Goal: Information Seeking & Learning: Stay updated

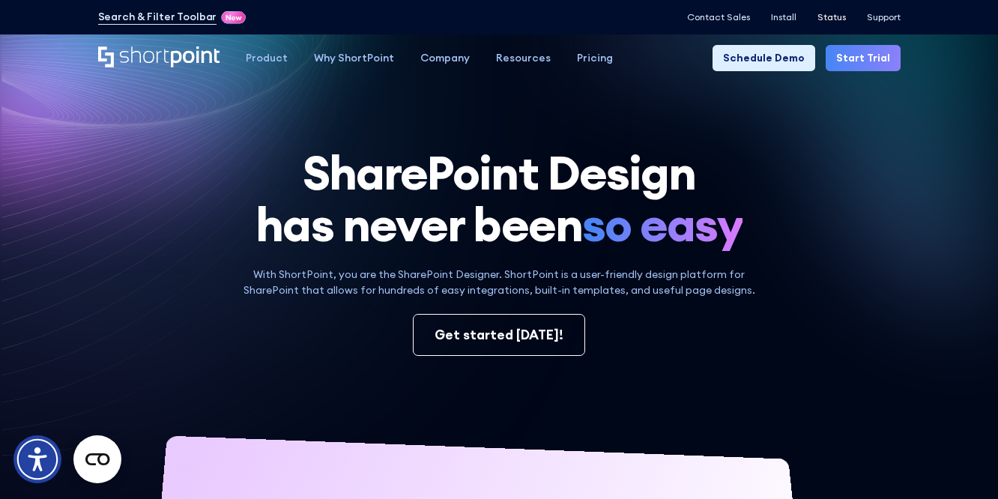
click at [829, 14] on p "Status" at bounding box center [832, 17] width 28 height 10
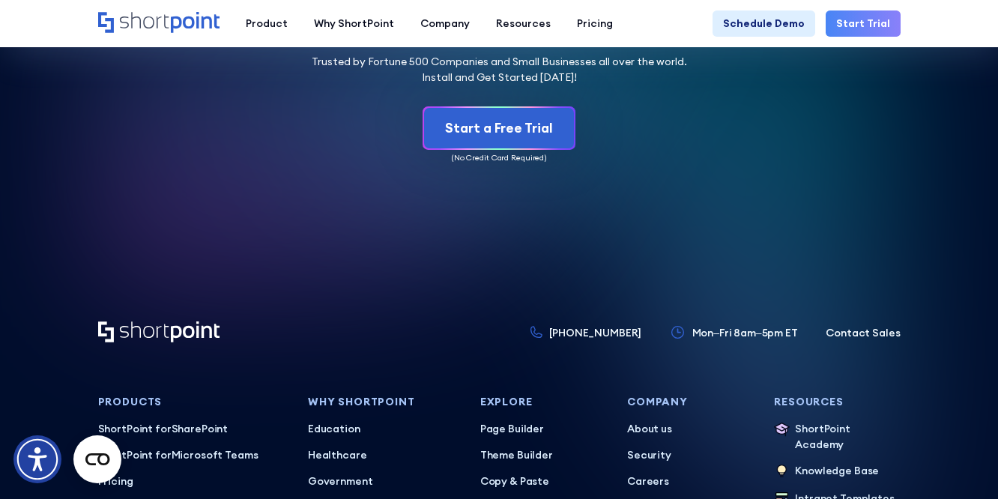
scroll to position [6600, 0]
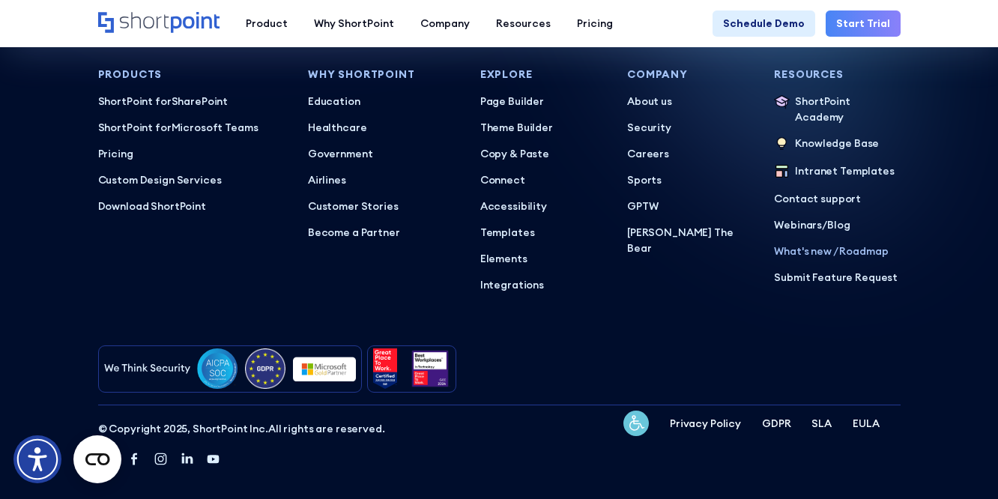
click at [809, 244] on p "What's new / Roadmap" at bounding box center [837, 252] width 126 height 16
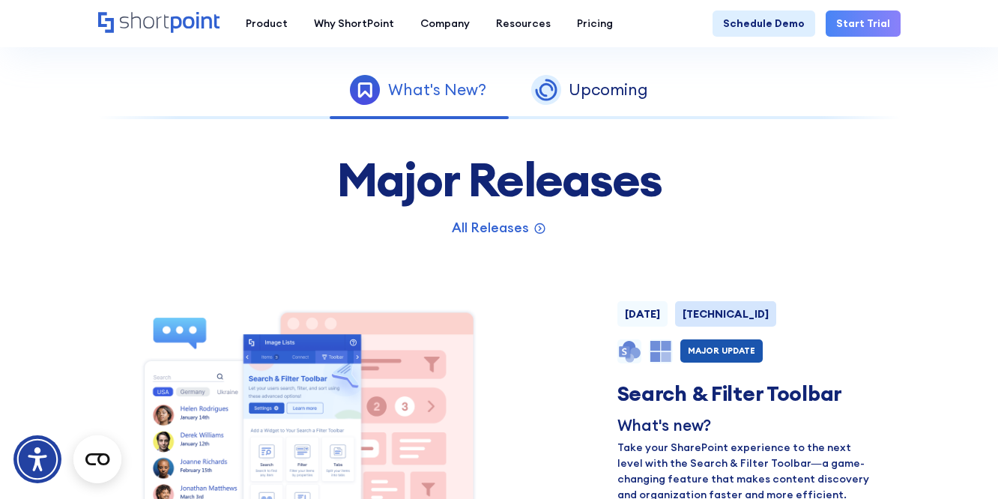
scroll to position [639, 0]
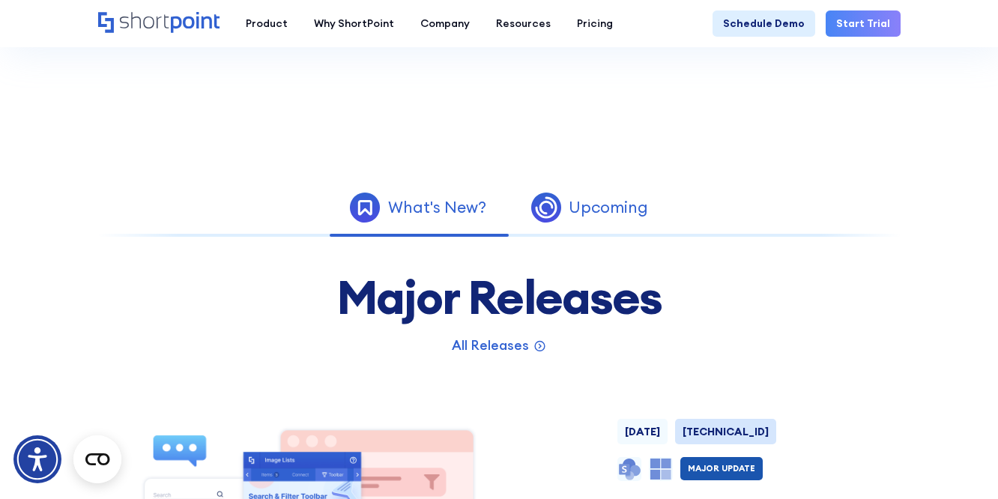
click at [567, 199] on link "Upcoming" at bounding box center [590, 207] width 163 height 43
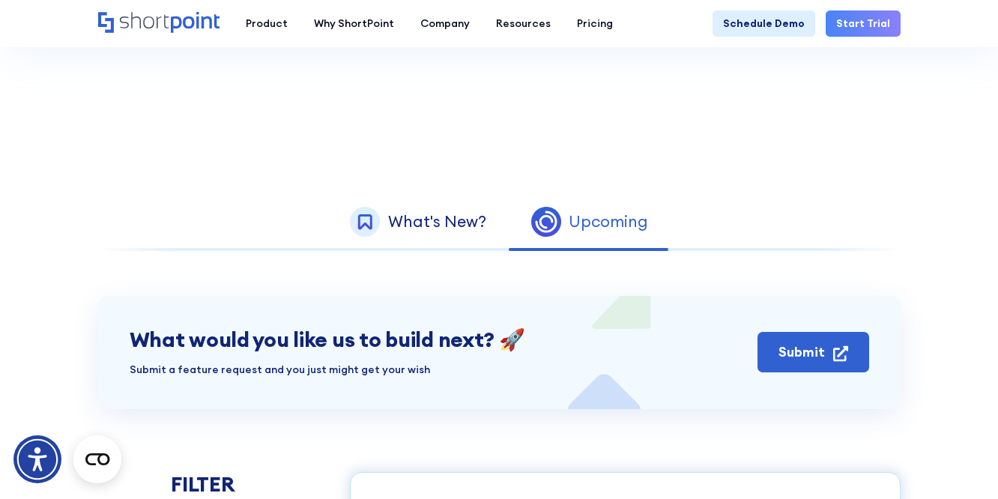
scroll to position [628, 0]
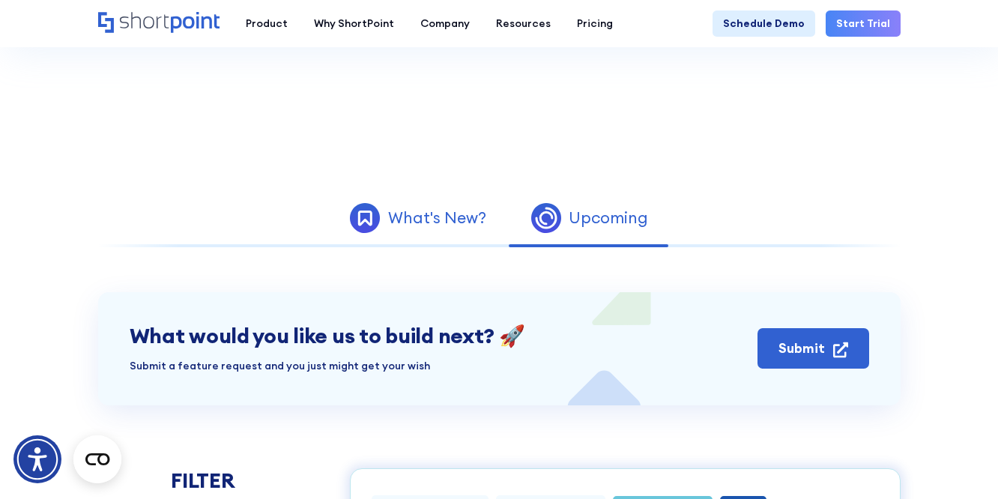
click at [433, 229] on link "What's New?" at bounding box center [418, 217] width 181 height 43
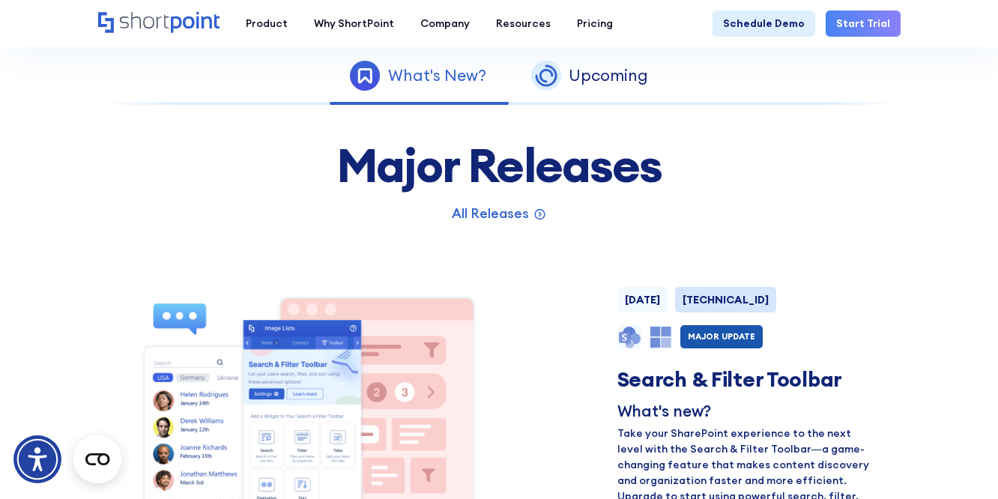
scroll to position [769, 0]
